Goal: Task Accomplishment & Management: Use online tool/utility

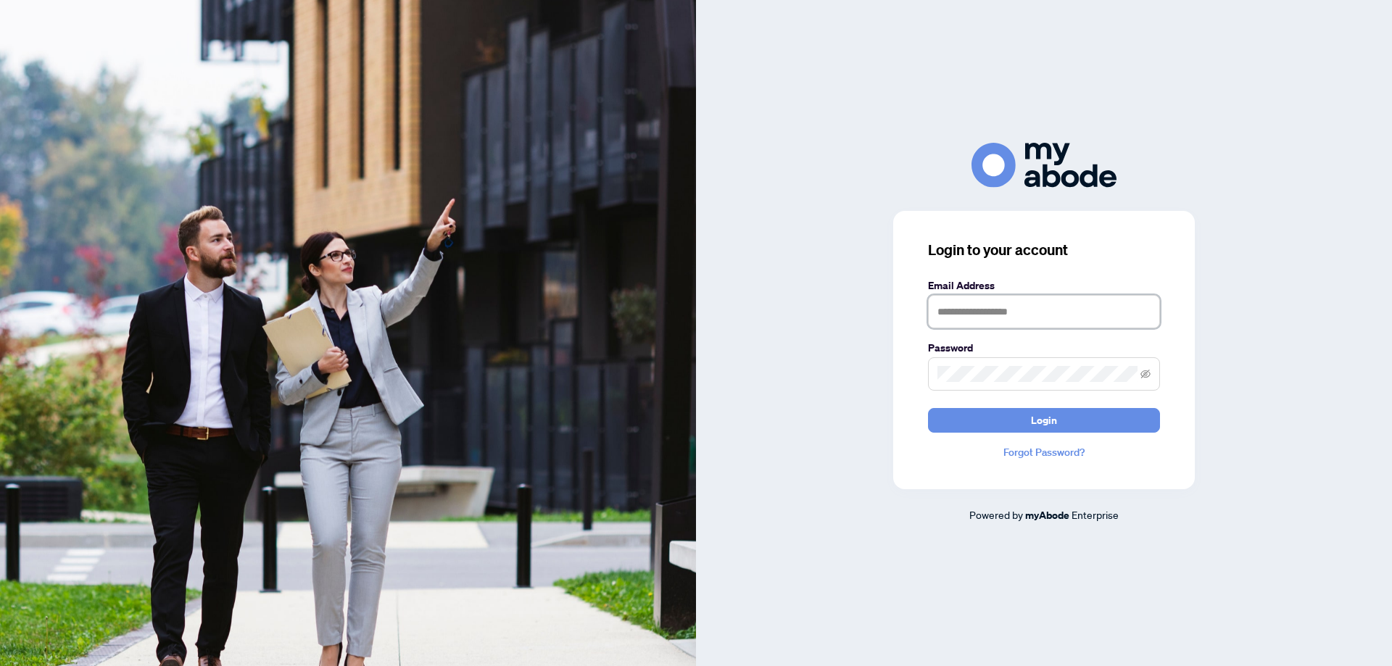
click at [1027, 307] on input "text" at bounding box center [1044, 311] width 232 height 33
type input "**********"
click at [1046, 426] on span "Login" at bounding box center [1044, 420] width 26 height 23
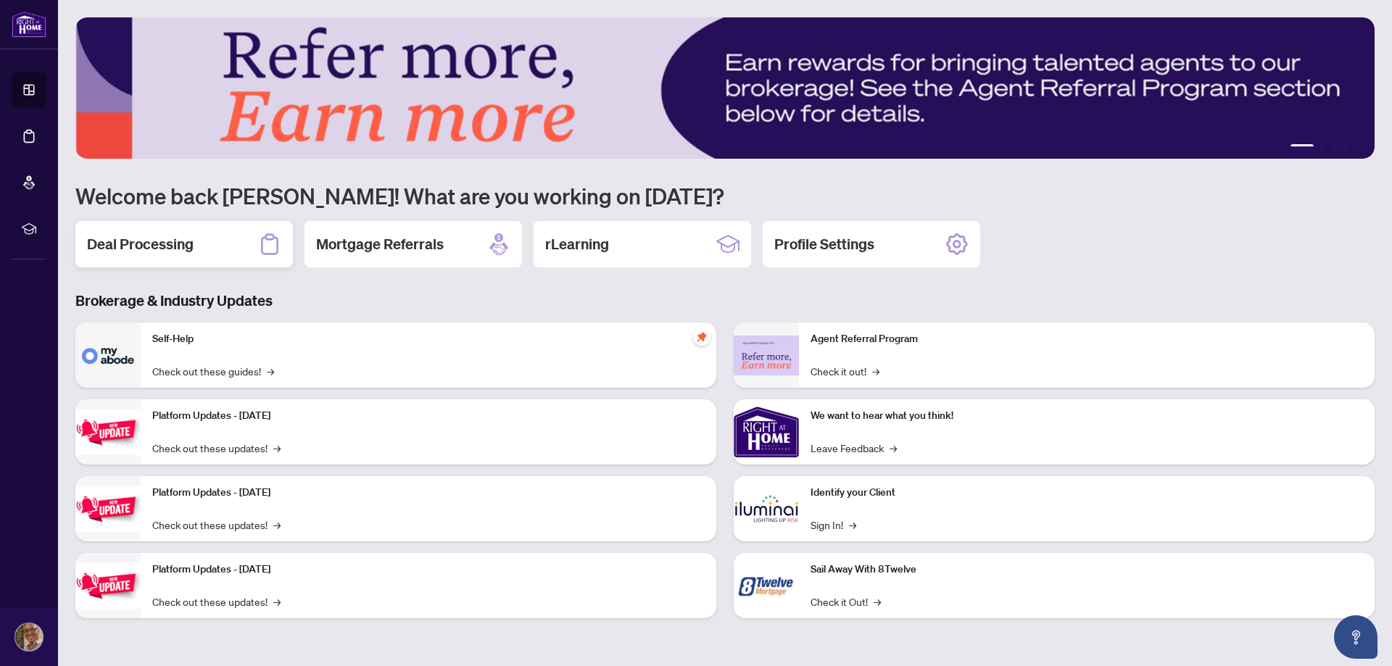
click at [166, 252] on h2 "Deal Processing" at bounding box center [140, 244] width 107 height 20
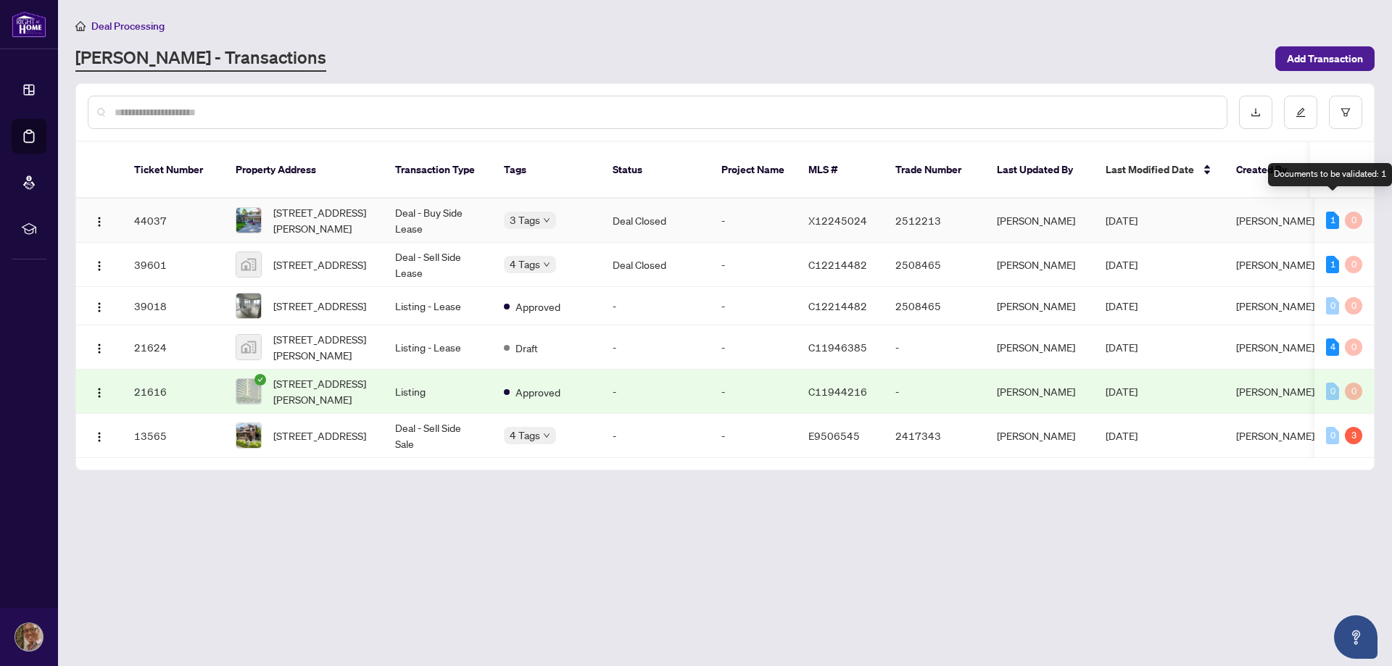
click at [1330, 212] on div "1" at bounding box center [1332, 220] width 13 height 17
click at [342, 210] on span "[STREET_ADDRESS][PERSON_NAME]" at bounding box center [322, 220] width 99 height 32
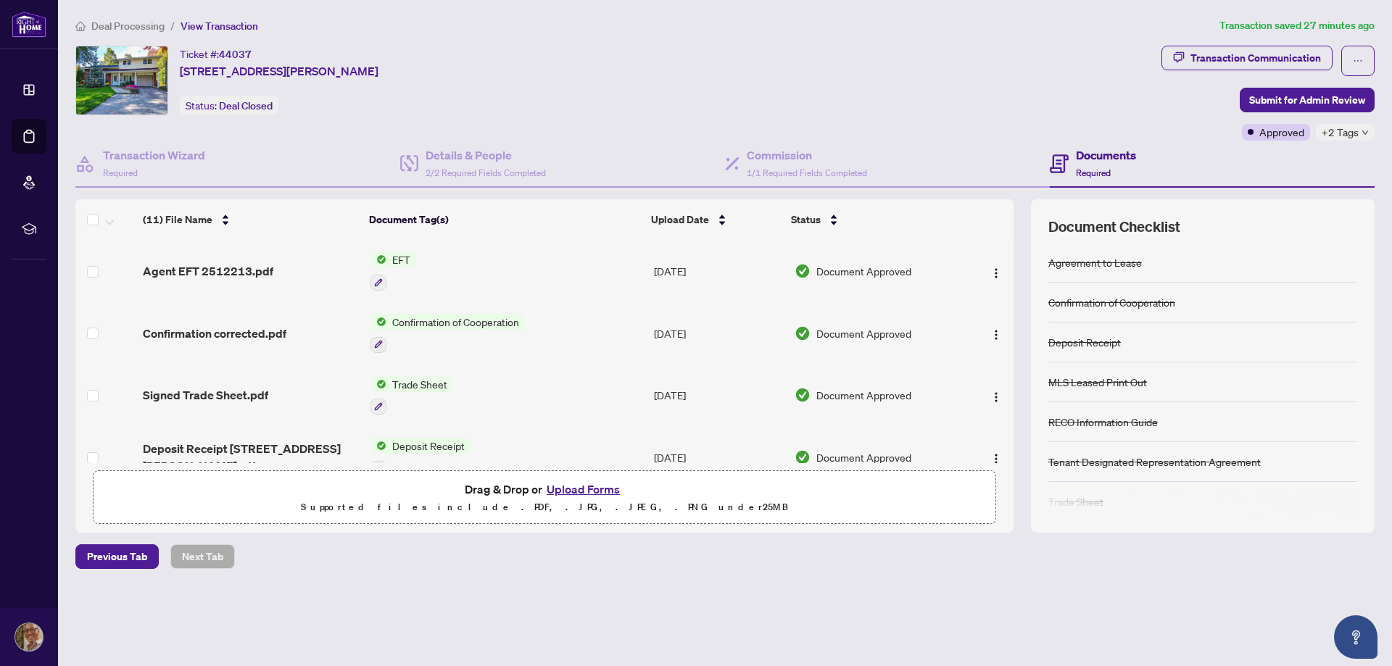
click at [402, 262] on span "EFT" at bounding box center [402, 260] width 30 height 16
click at [339, 329] on span "EFT" at bounding box center [343, 331] width 30 height 16
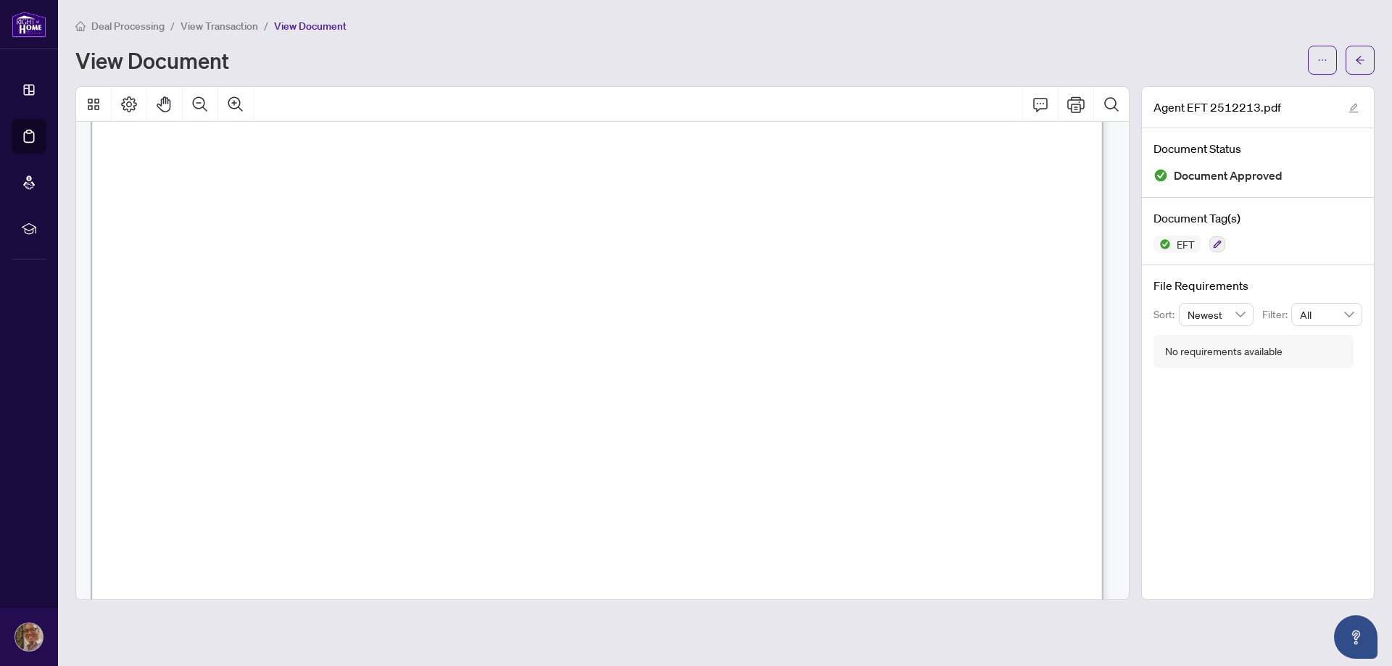
scroll to position [65, 0]
click at [1078, 102] on icon "Print" at bounding box center [1075, 104] width 17 height 17
click at [1357, 57] on icon "arrow-left" at bounding box center [1360, 60] width 10 height 10
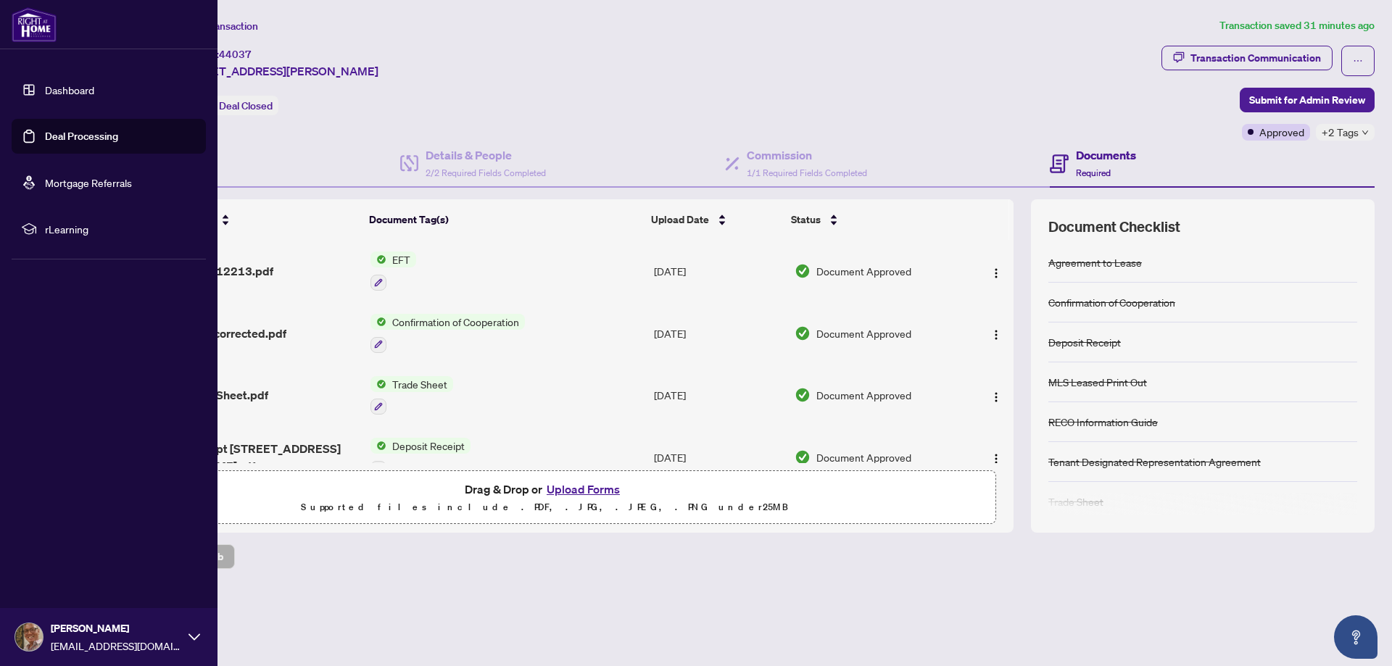
click at [34, 632] on img at bounding box center [29, 638] width 28 height 28
click at [57, 550] on span "Logout" at bounding box center [58, 551] width 33 height 23
